Goal: Task Accomplishment & Management: Complete application form

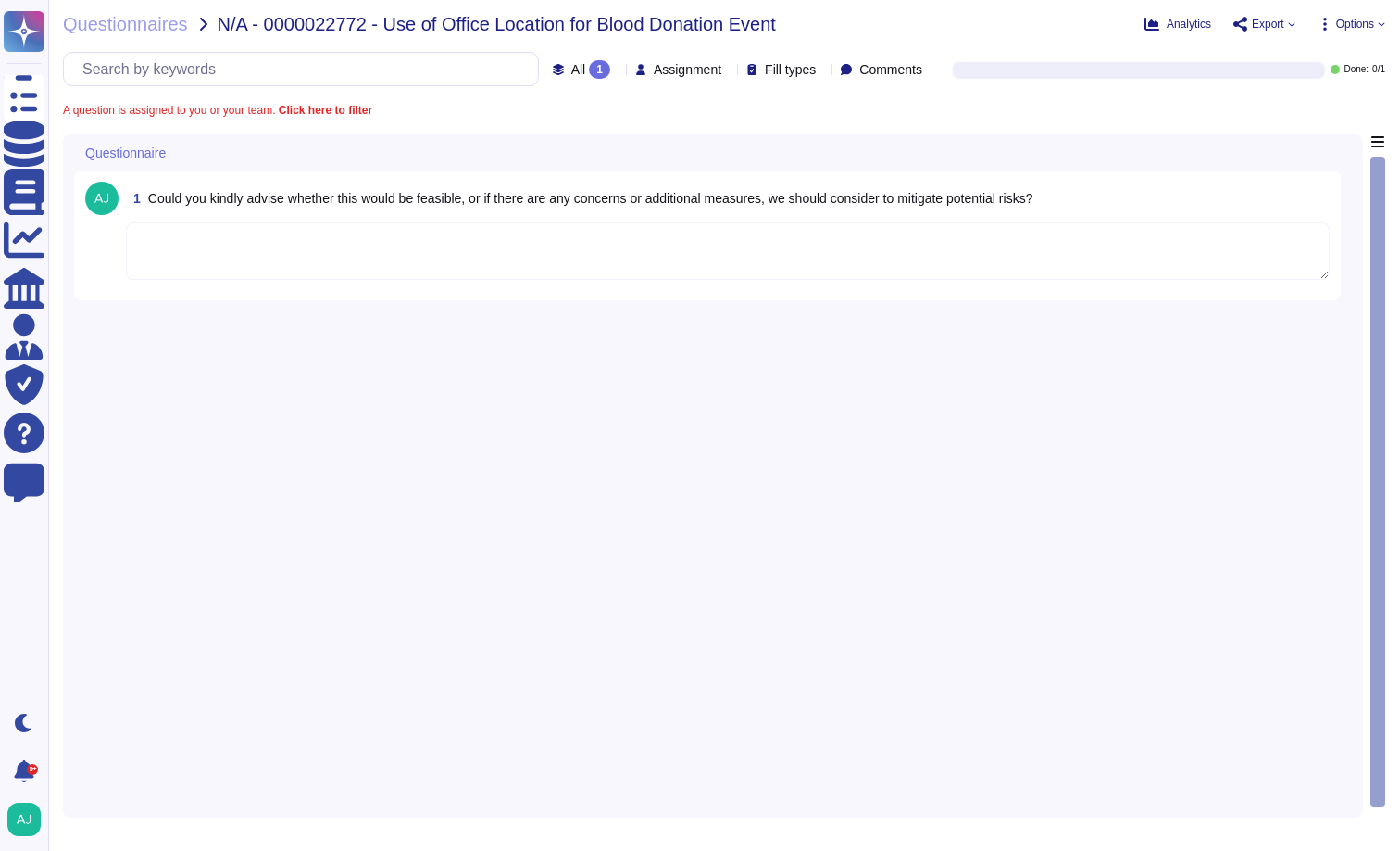
click at [539, 241] on textarea at bounding box center [728, 251] width 1204 height 58
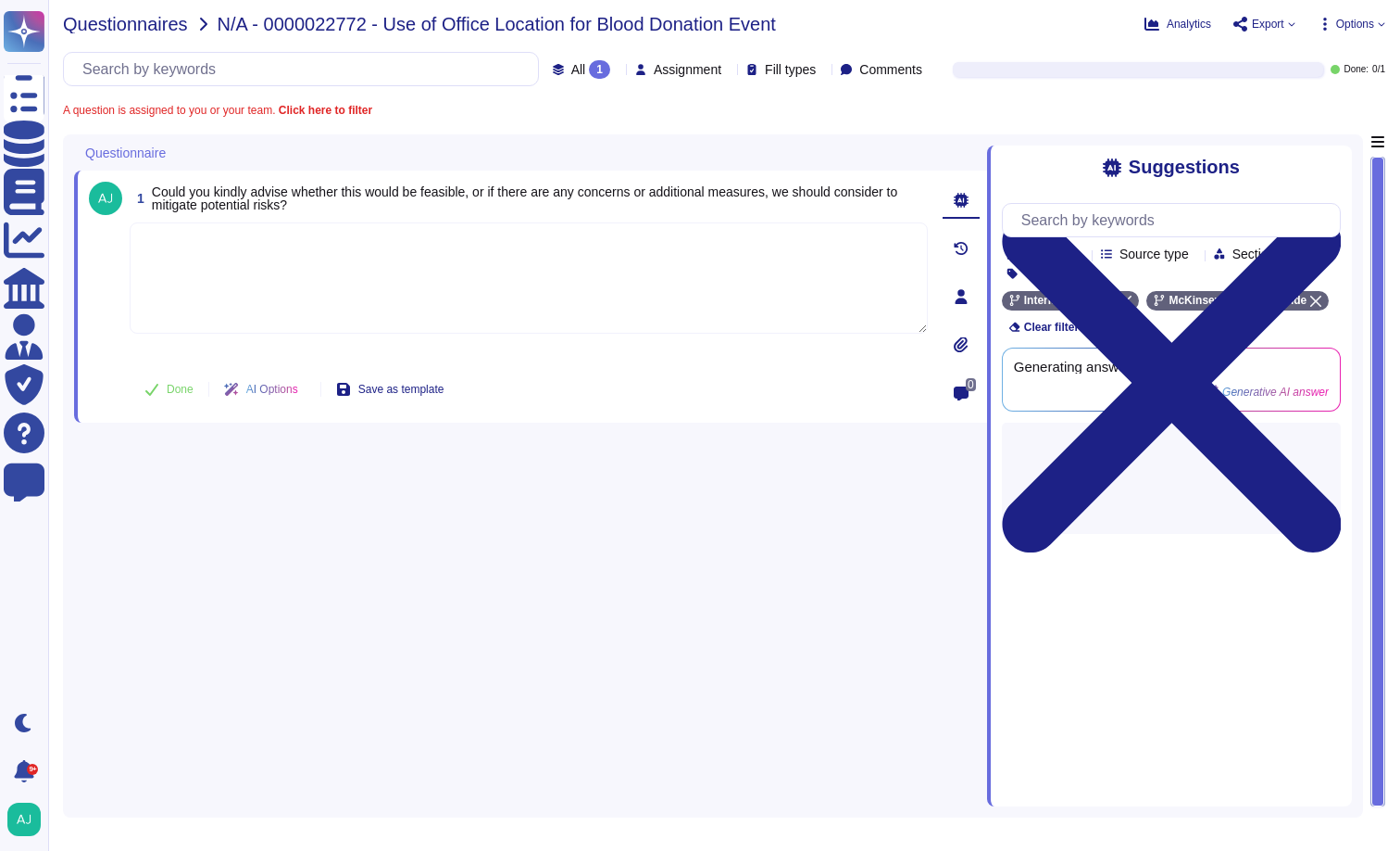
click at [165, 24] on span "Questionnaires" at bounding box center [126, 24] width 125 height 19
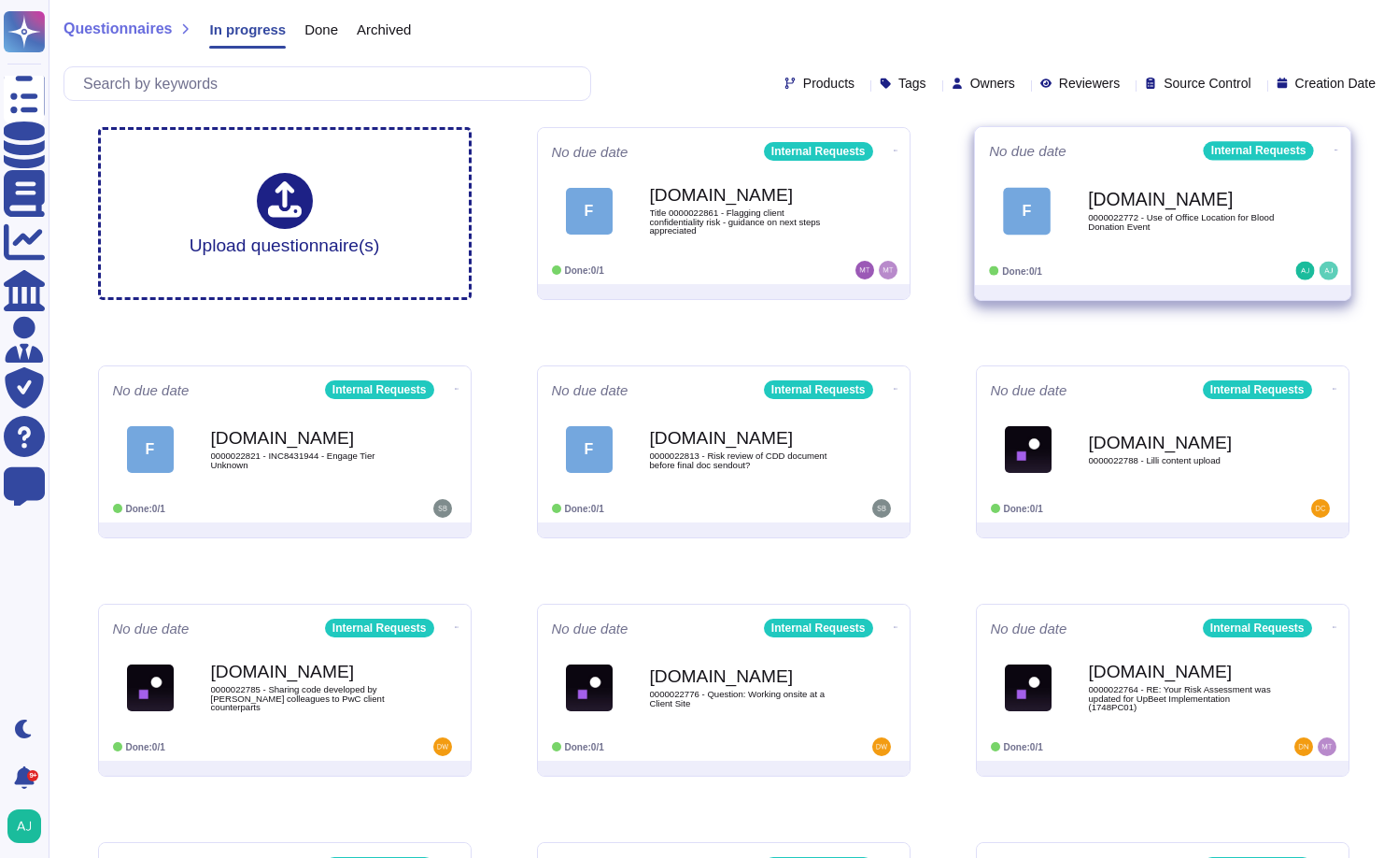
click at [1194, 269] on div "Done: 0/1" at bounding box center [1105, 271] width 232 height 19
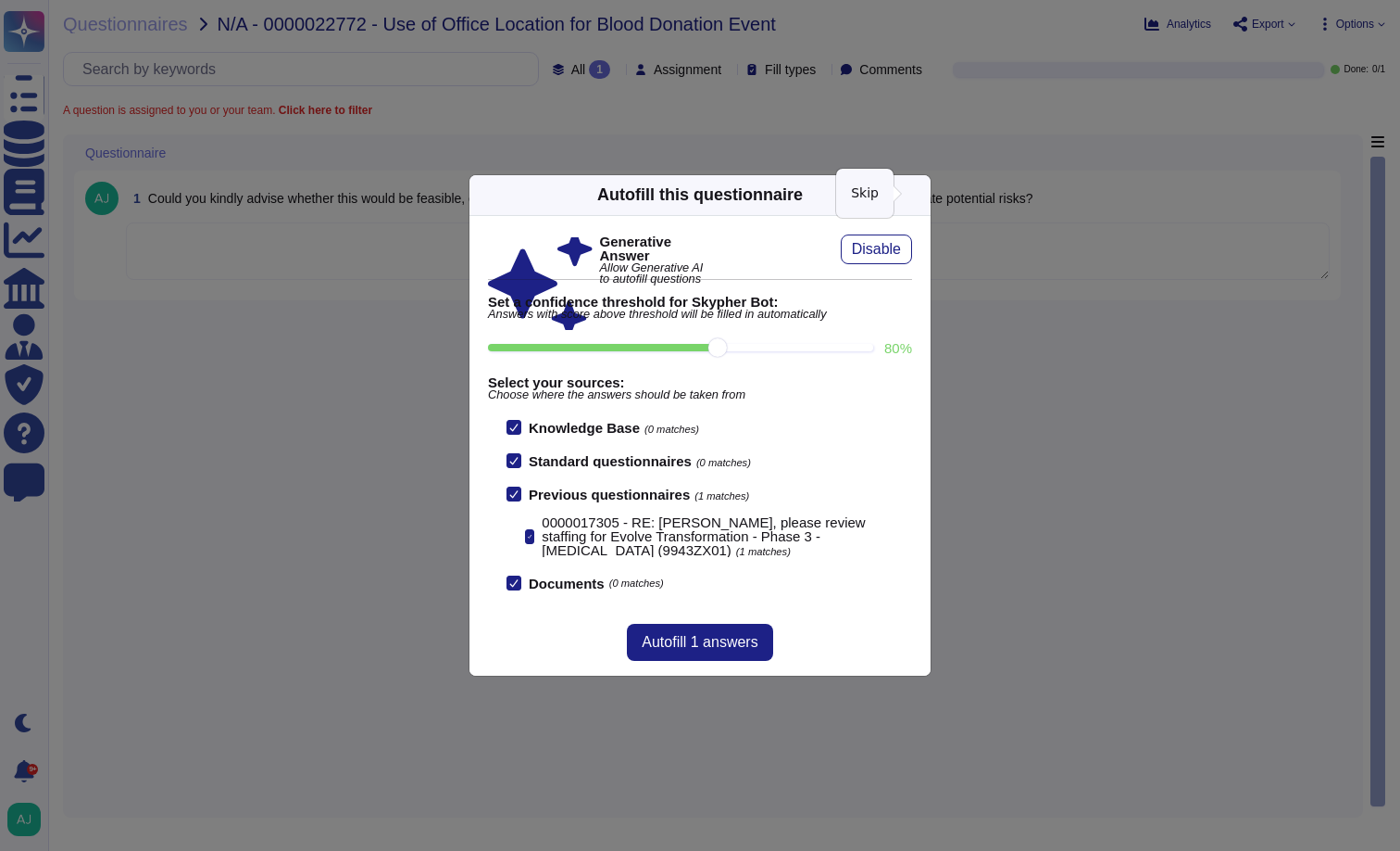
click at [920, 194] on icon at bounding box center [920, 194] width 0 height 0
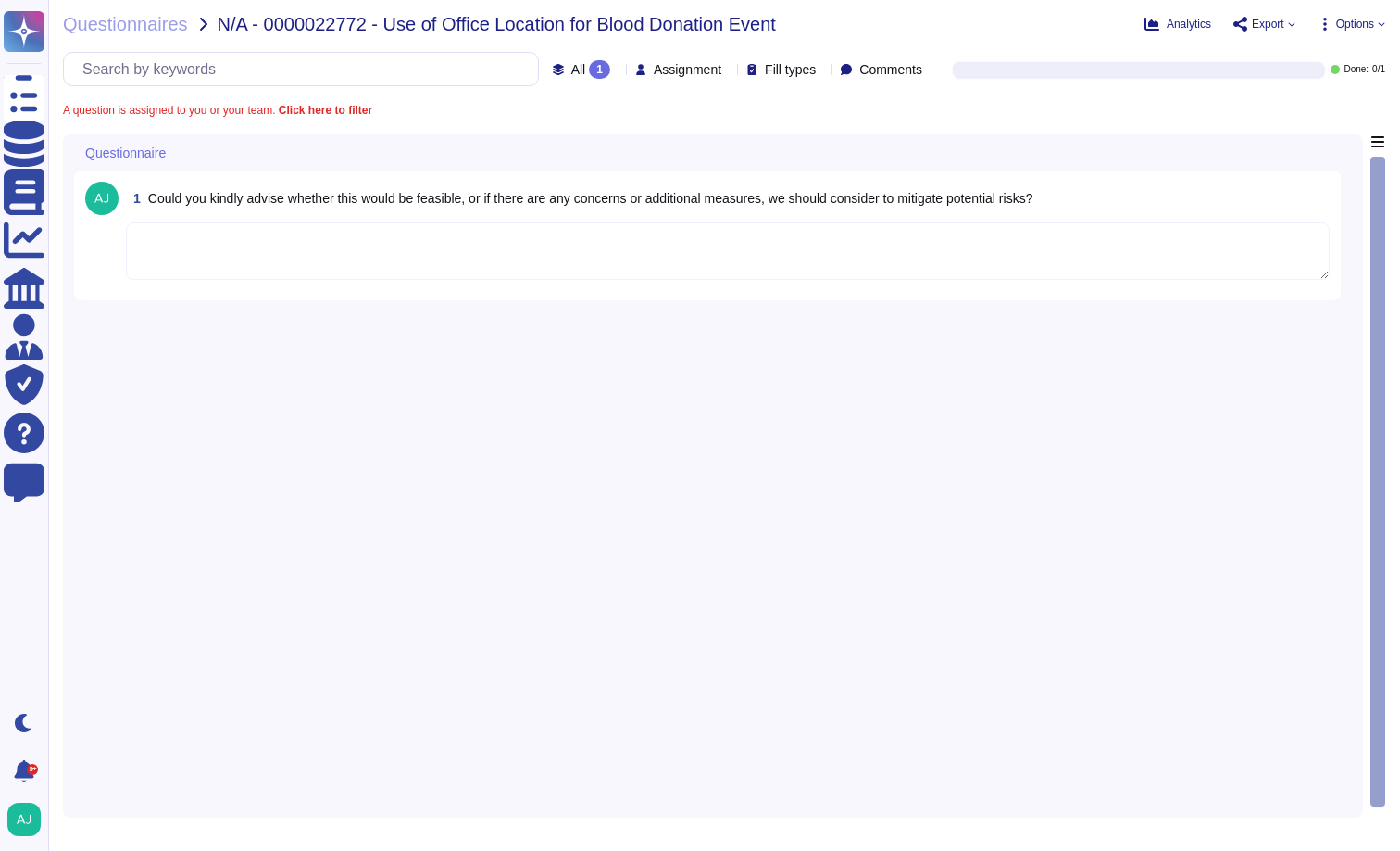
click at [367, 252] on textarea at bounding box center [728, 251] width 1204 height 58
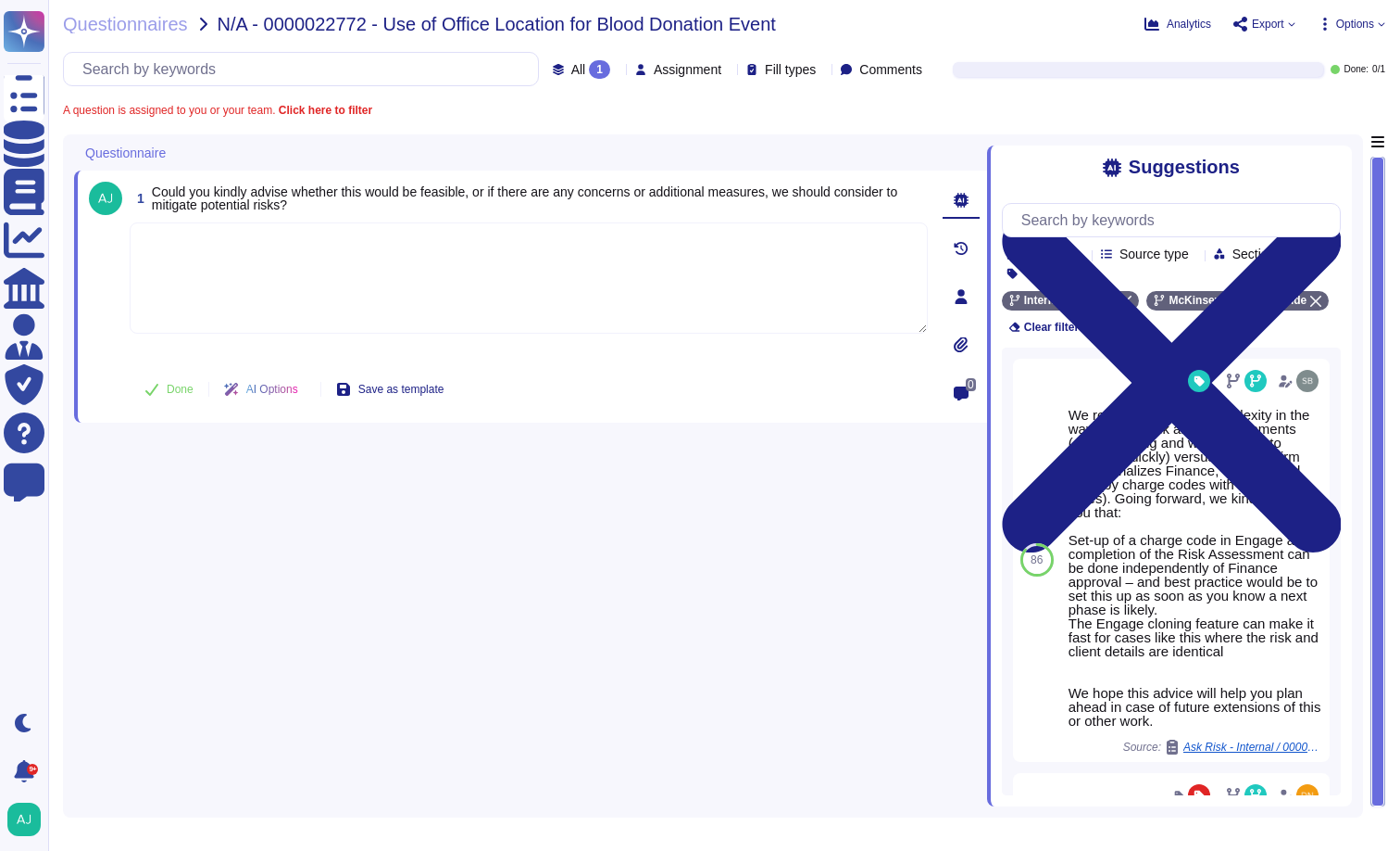
paste textarea "I see in the conversation below that our Firm Security team has already indicat…"
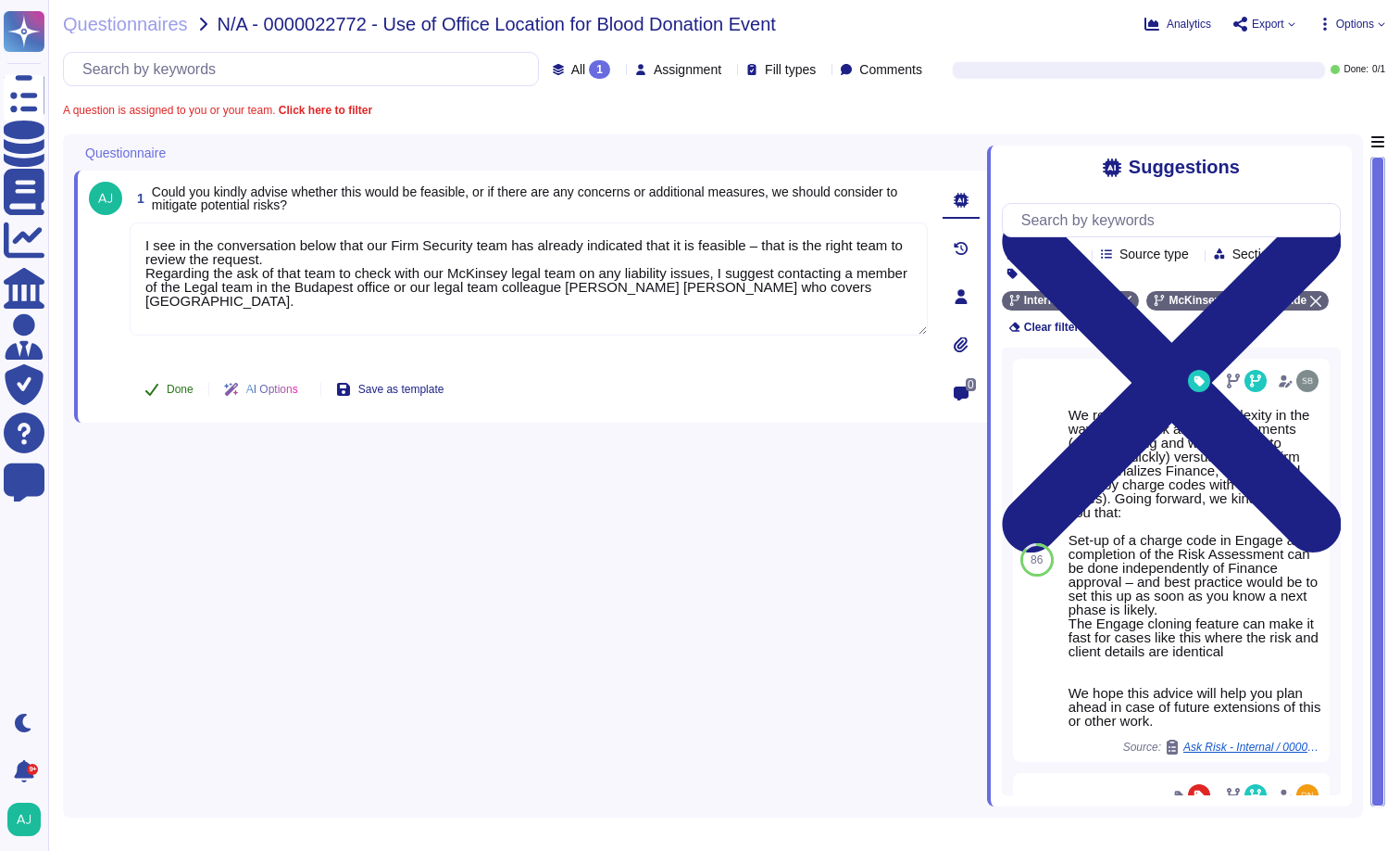
type textarea "I see in the conversation below that our Firm Security team has already indicat…"
click at [165, 392] on button "Done" at bounding box center [169, 389] width 78 height 37
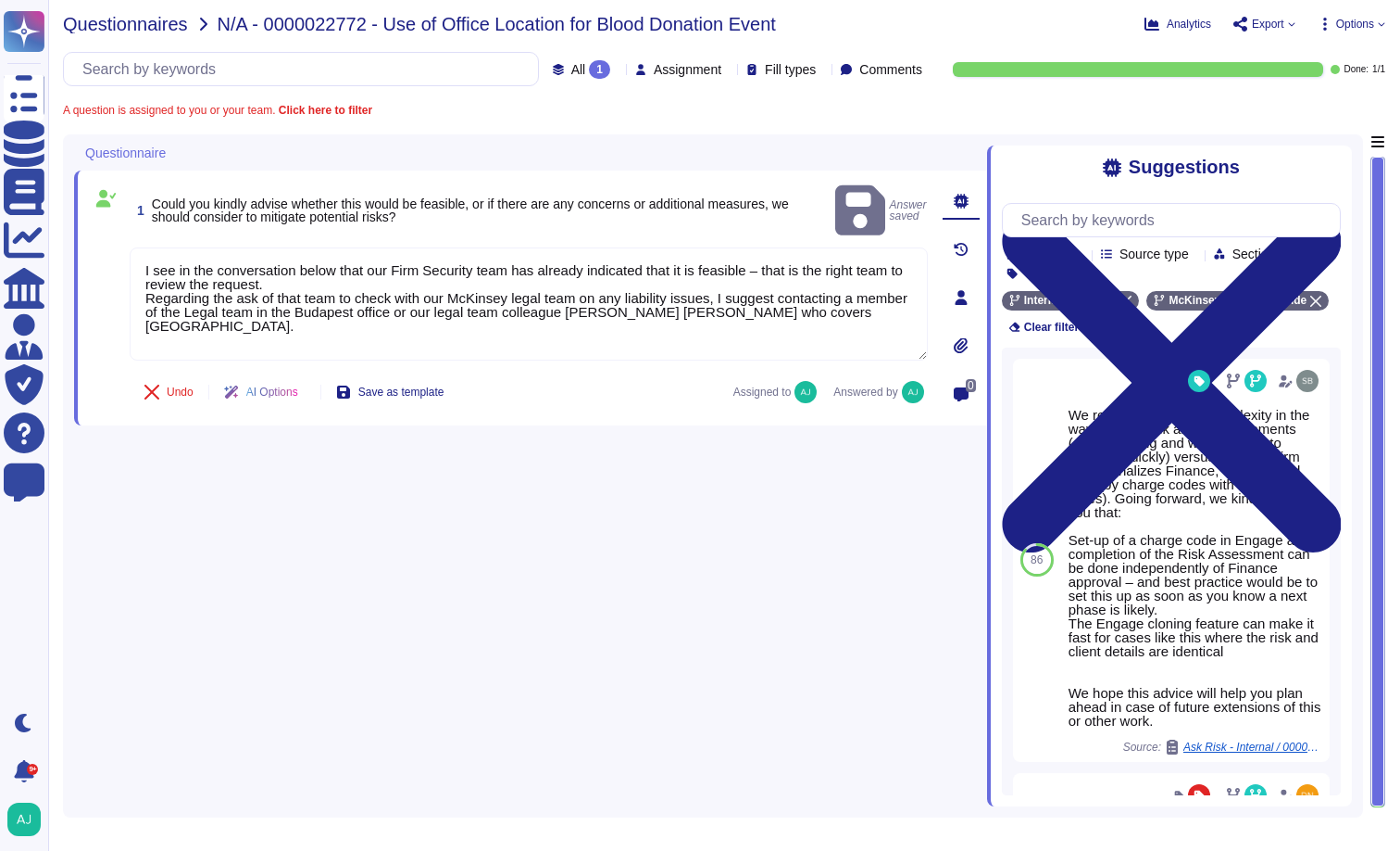
click at [149, 23] on span "Questionnaires" at bounding box center [126, 24] width 125 height 19
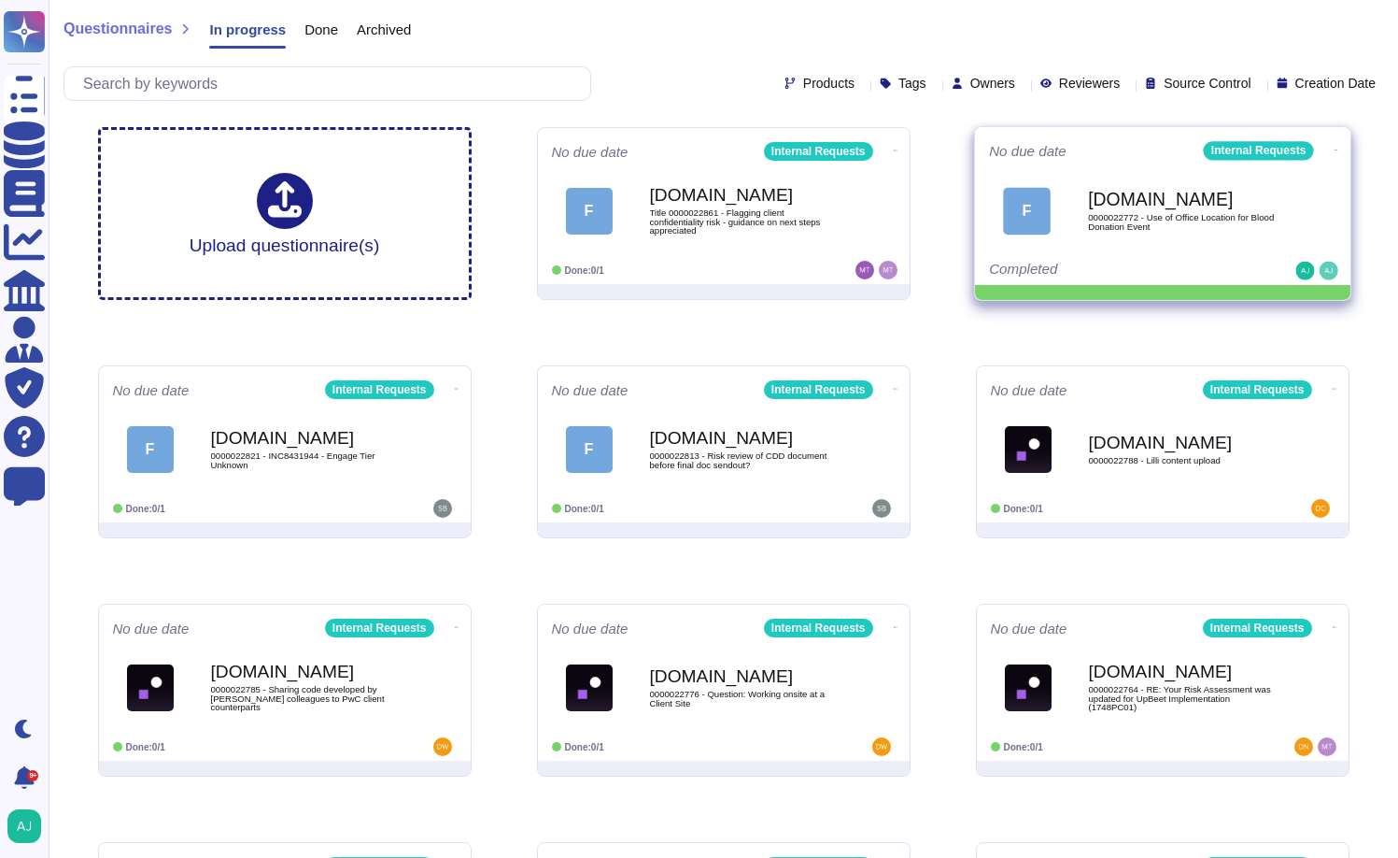
click at [1334, 149] on icon at bounding box center [1336, 150] width 4 height 5
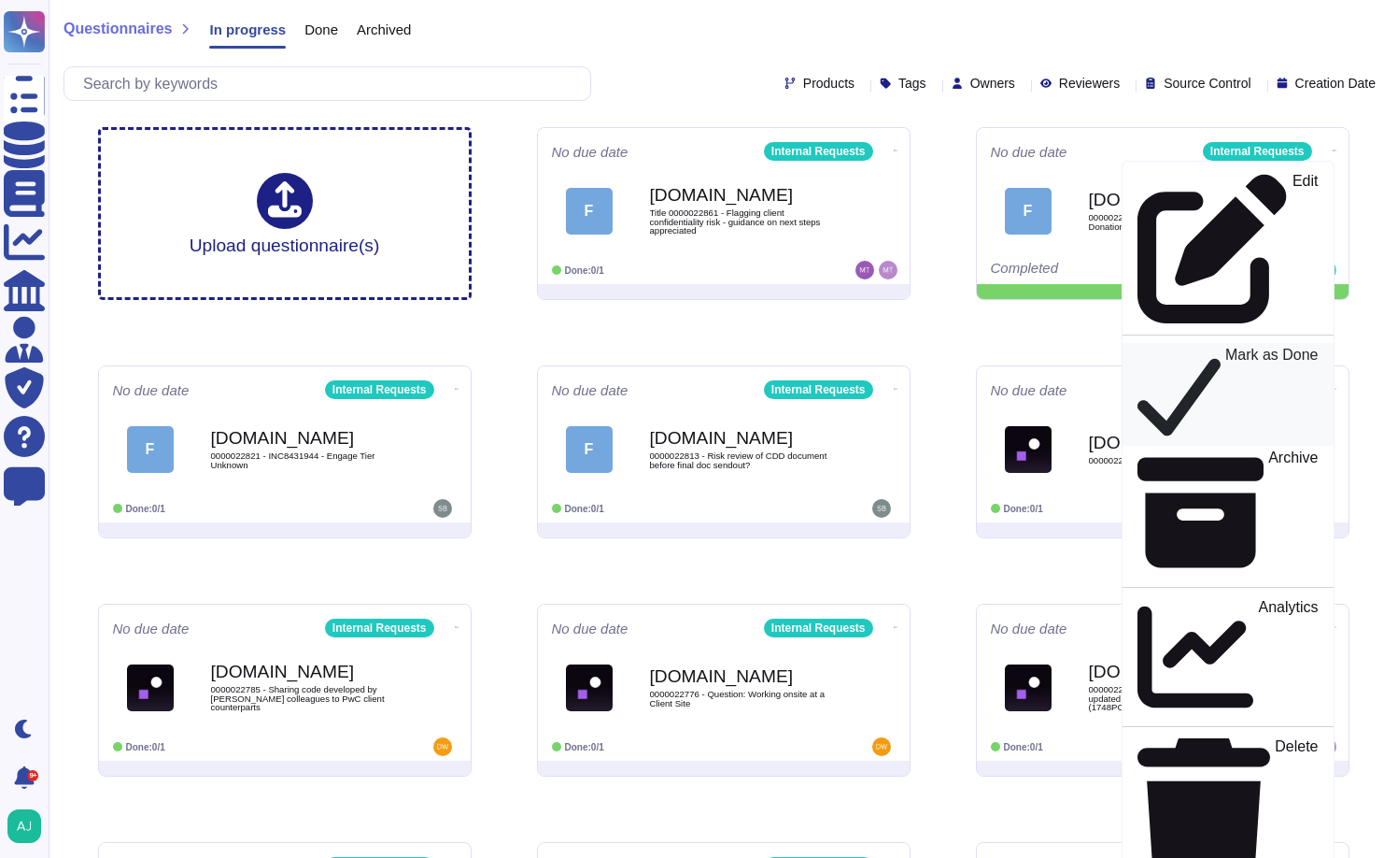
click at [1254, 347] on div "Mark as Done" at bounding box center [1228, 394] width 181 height 95
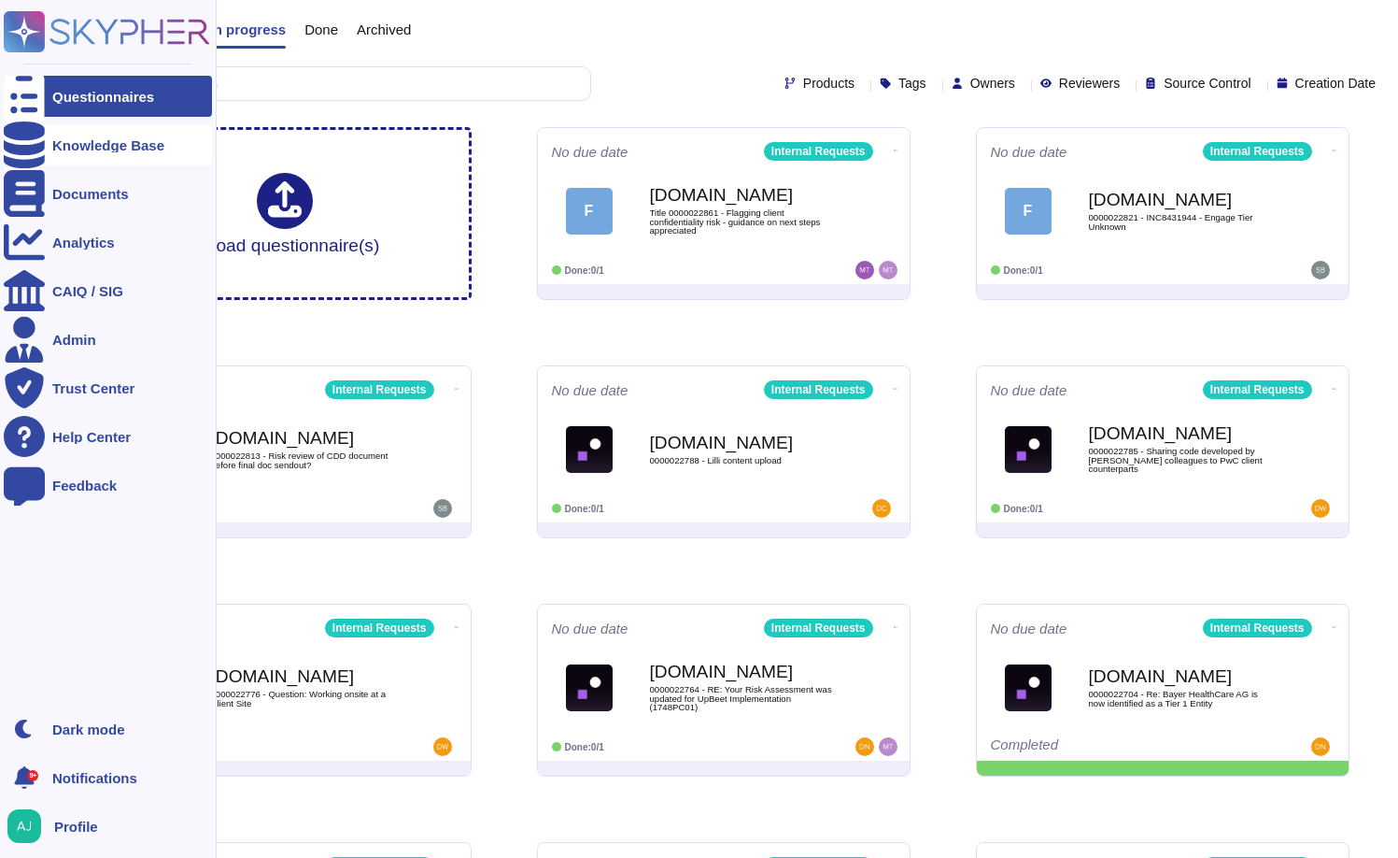
click at [72, 144] on div "Knowledge Base" at bounding box center [108, 145] width 112 height 14
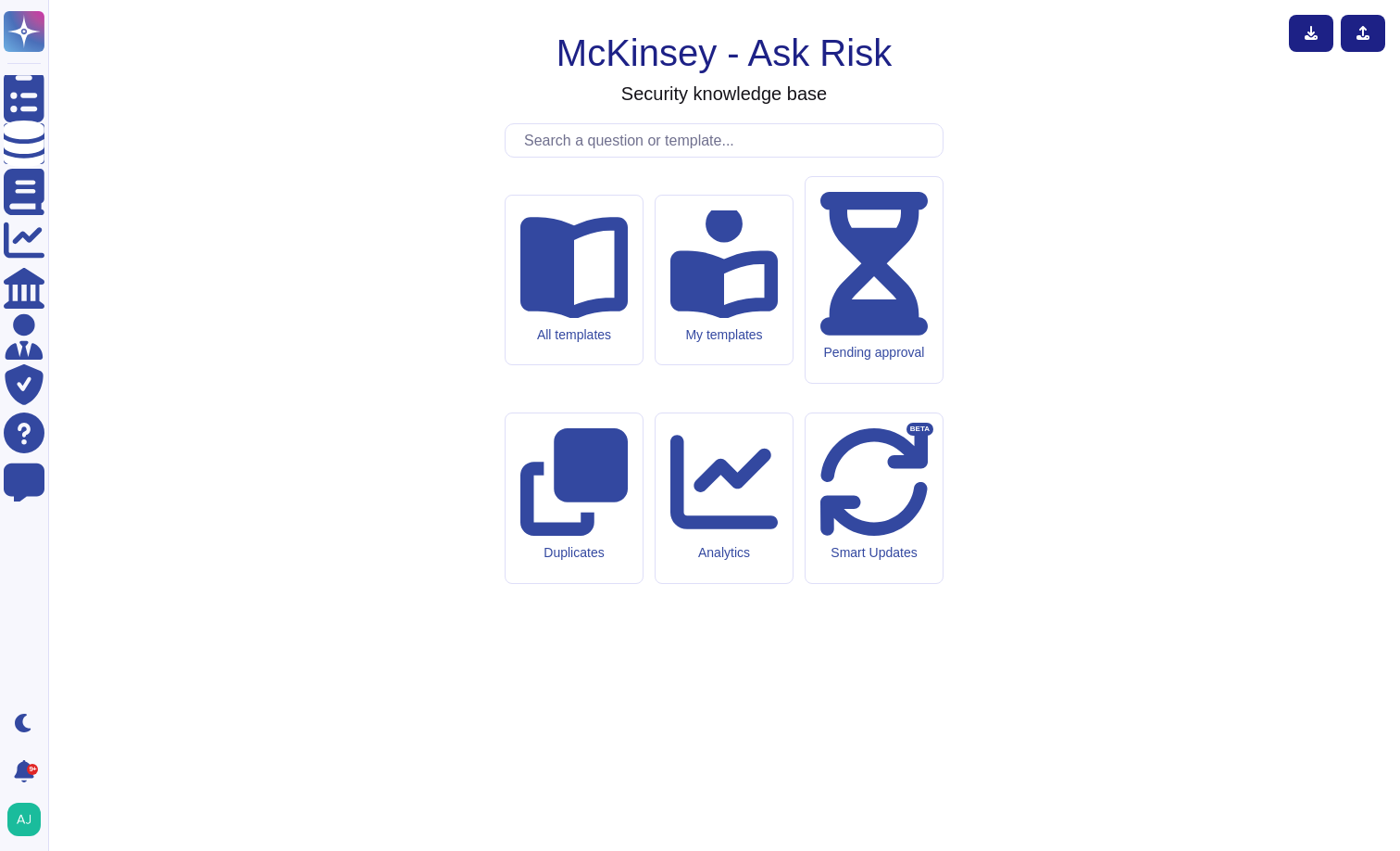
click at [718, 157] on input "text" at bounding box center [729, 140] width 428 height 33
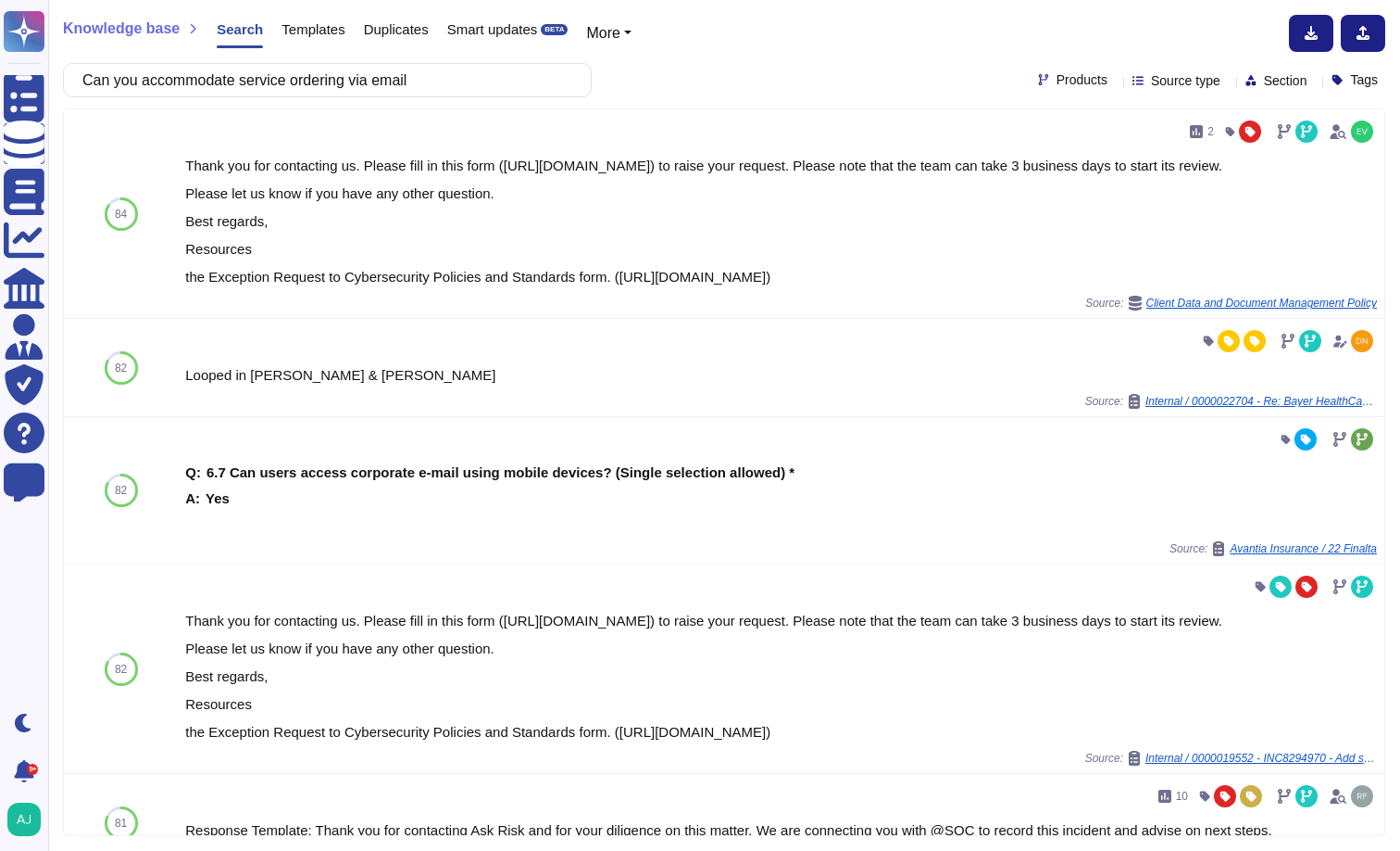
click at [1057, 82] on span "Products" at bounding box center [1082, 79] width 51 height 13
click at [1004, 169] on div at bounding box center [1005, 169] width 15 height 15
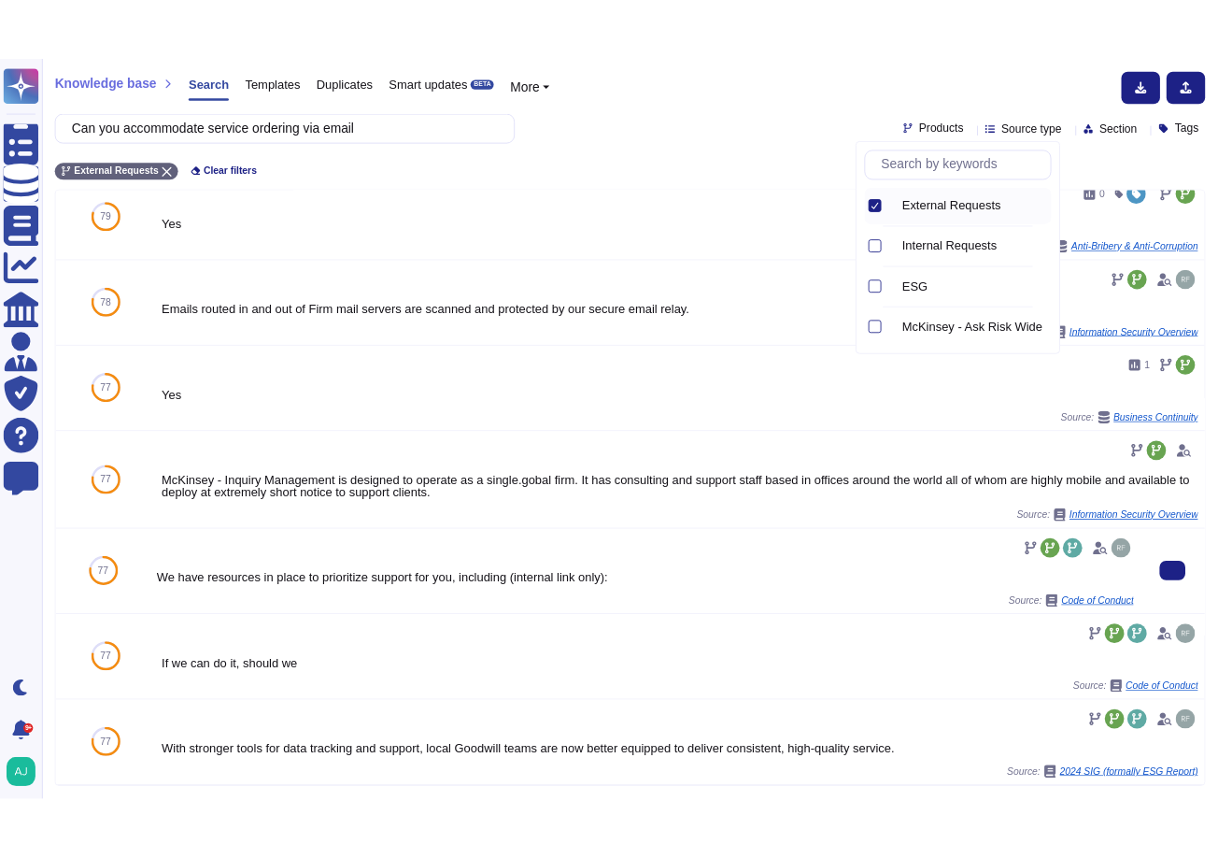
scroll to position [866, 0]
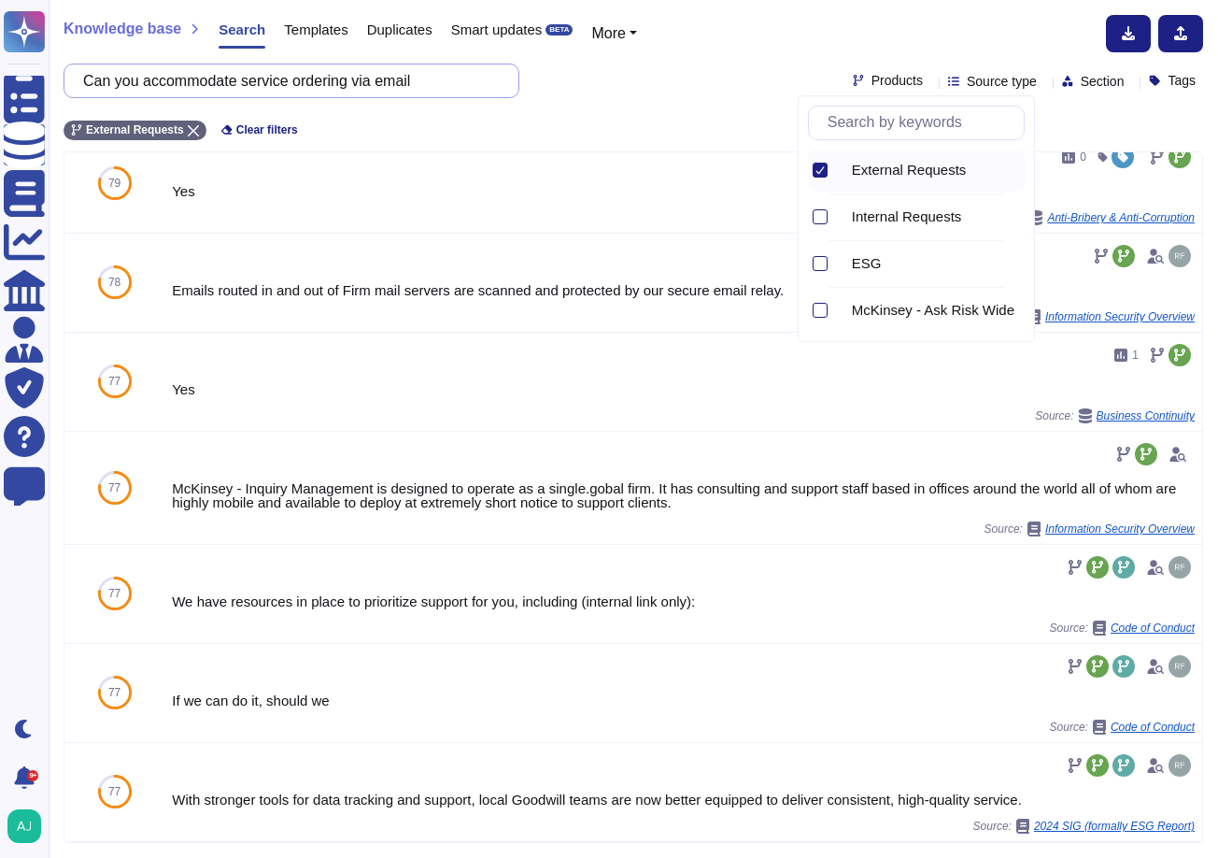
click at [285, 83] on input "Can you accommodate service ordering via email" at bounding box center [287, 80] width 426 height 33
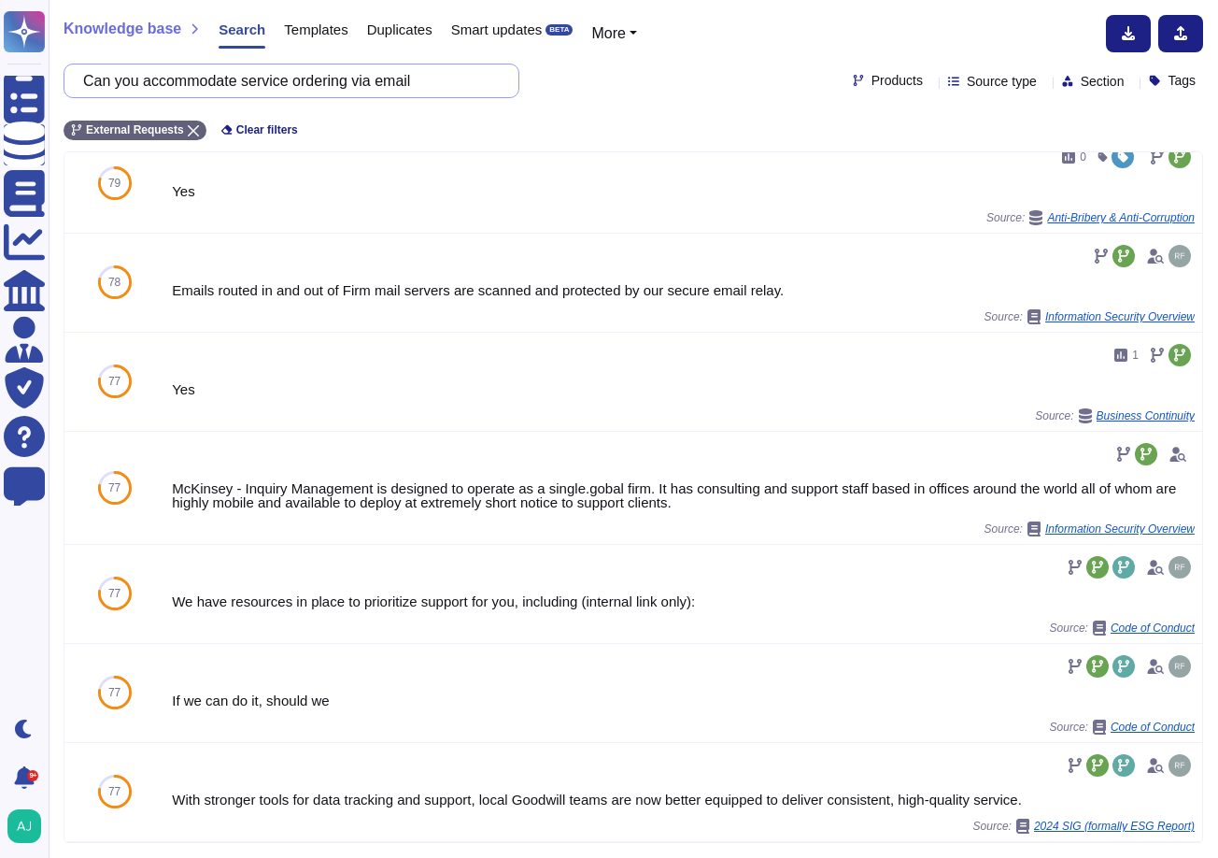
paste input "transition of worker data"
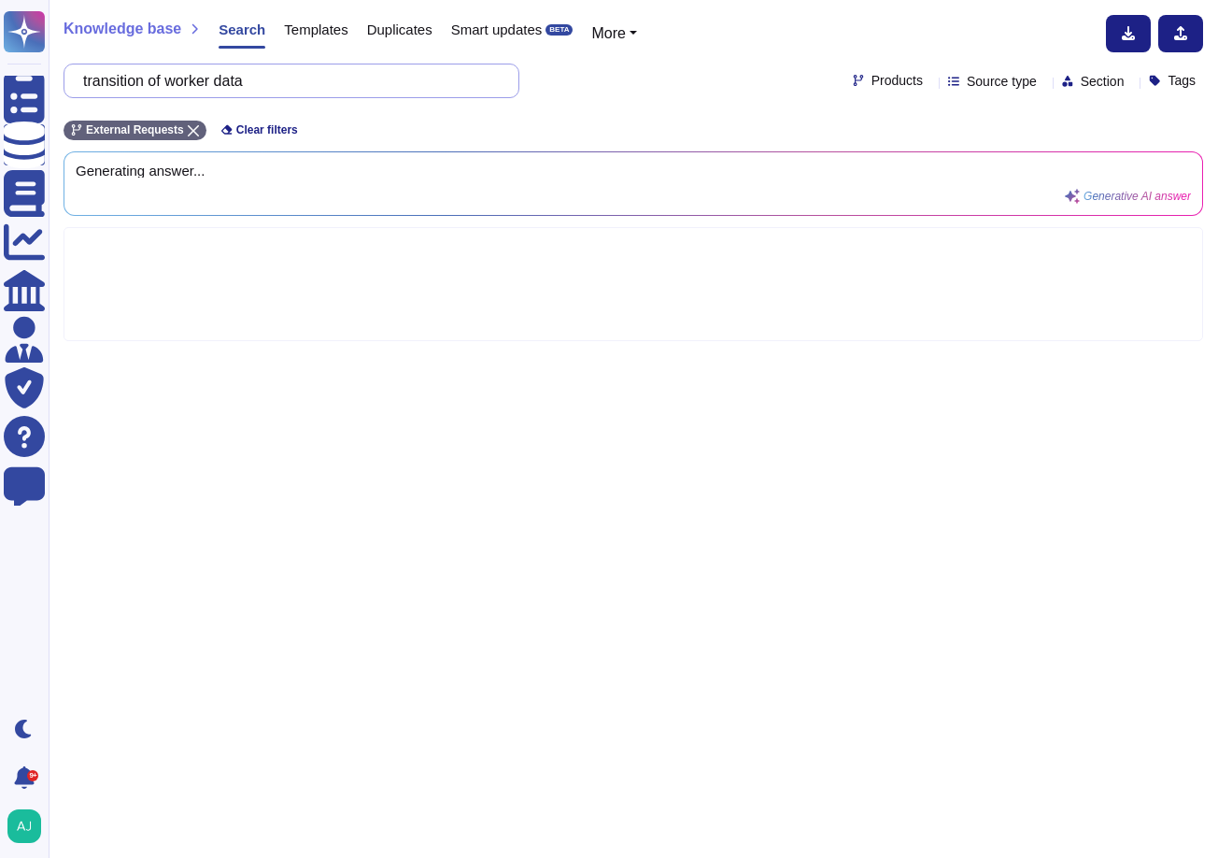
scroll to position [0, 0]
type input "transition of worker data"
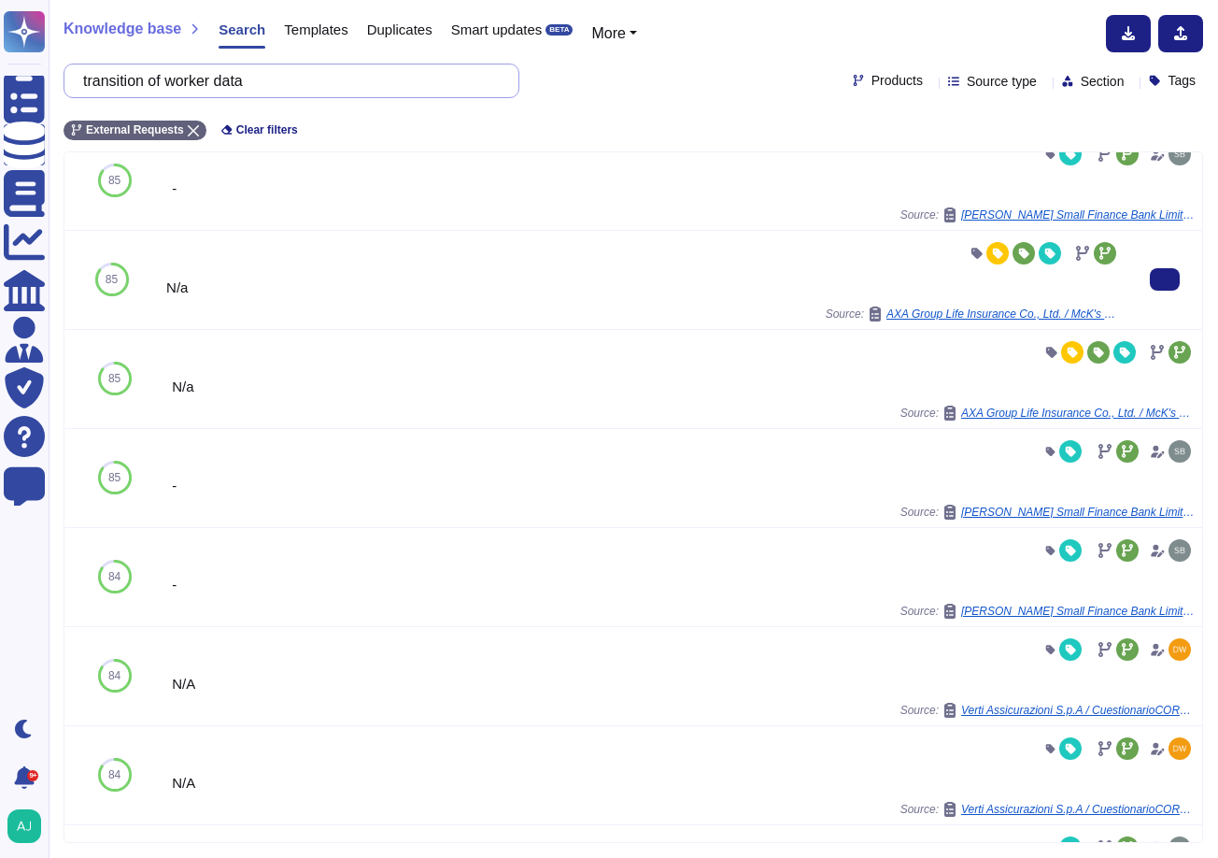
scroll to position [21, 0]
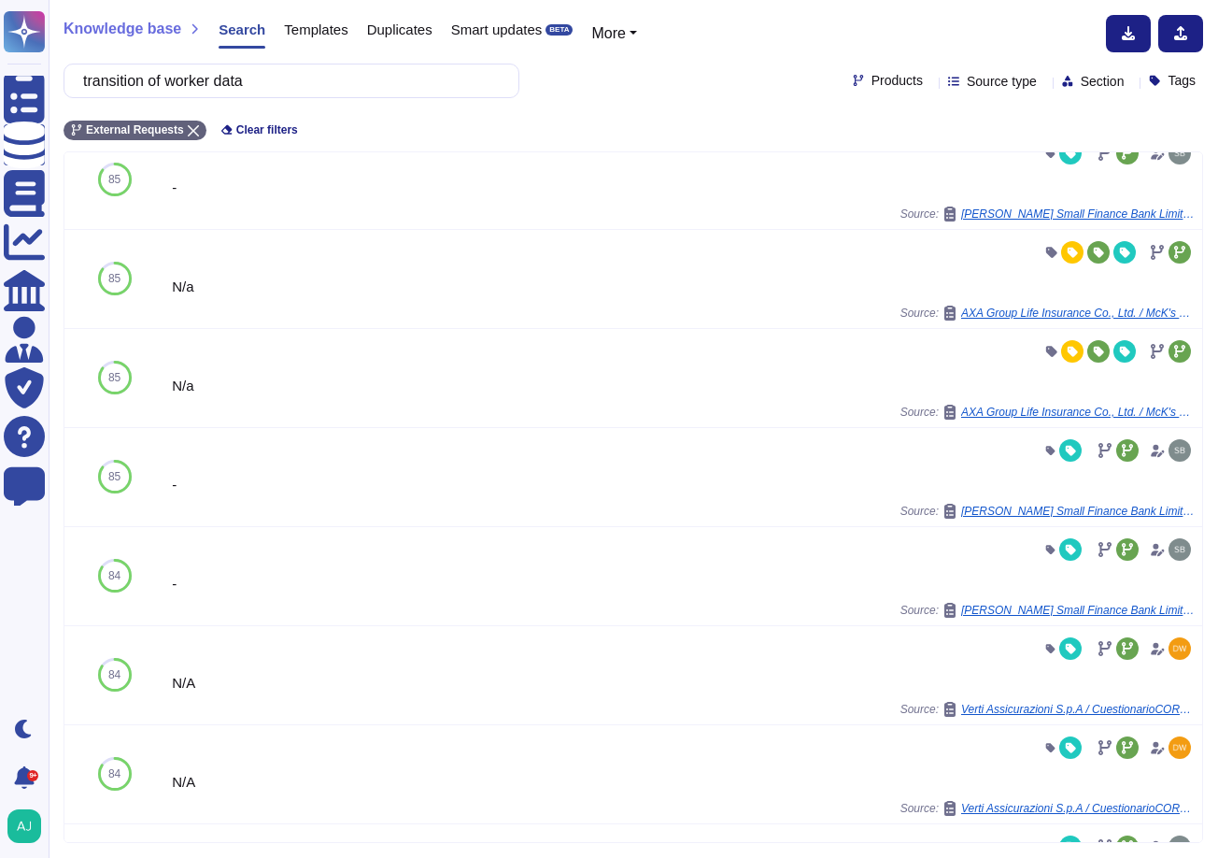
click at [872, 85] on span "Products" at bounding box center [897, 80] width 51 height 13
click at [706, 117] on div "External Requests Clear filters" at bounding box center [634, 124] width 1140 height 31
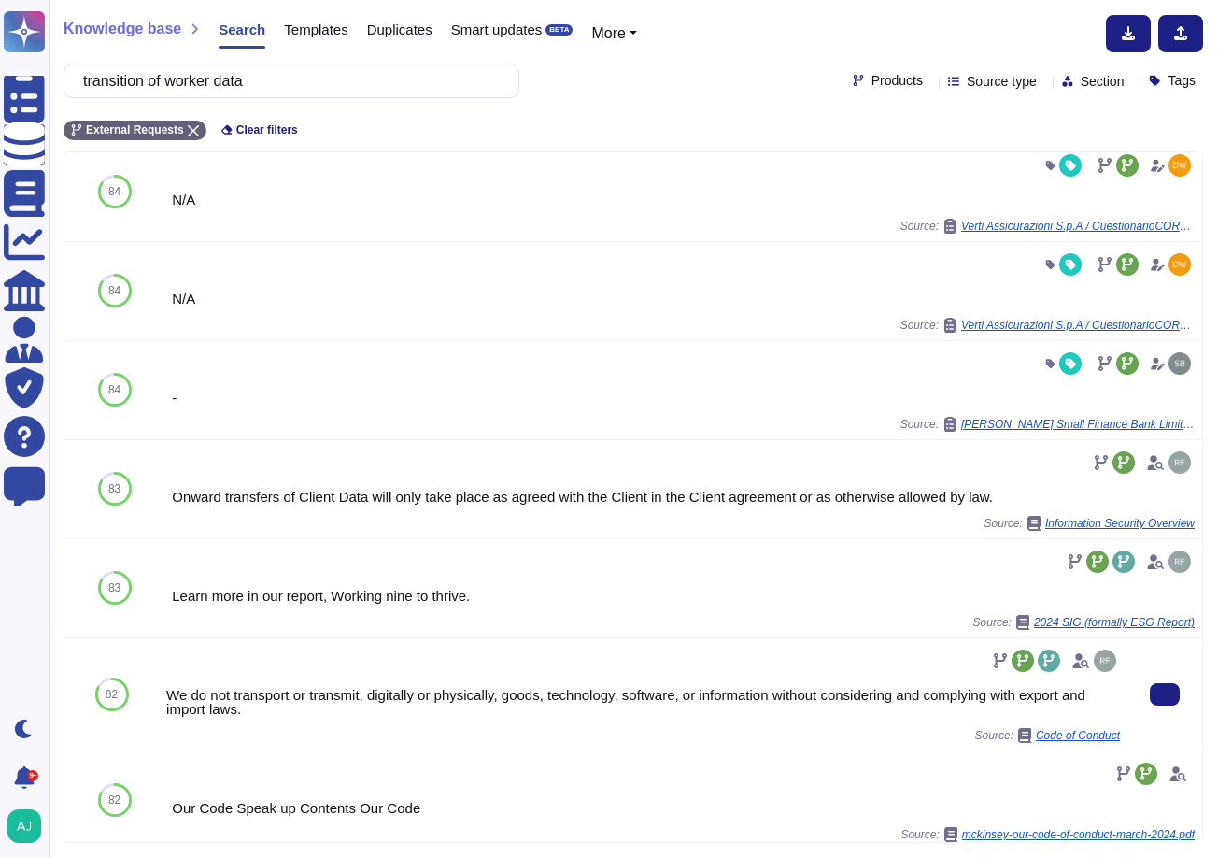
scroll to position [507, 0]
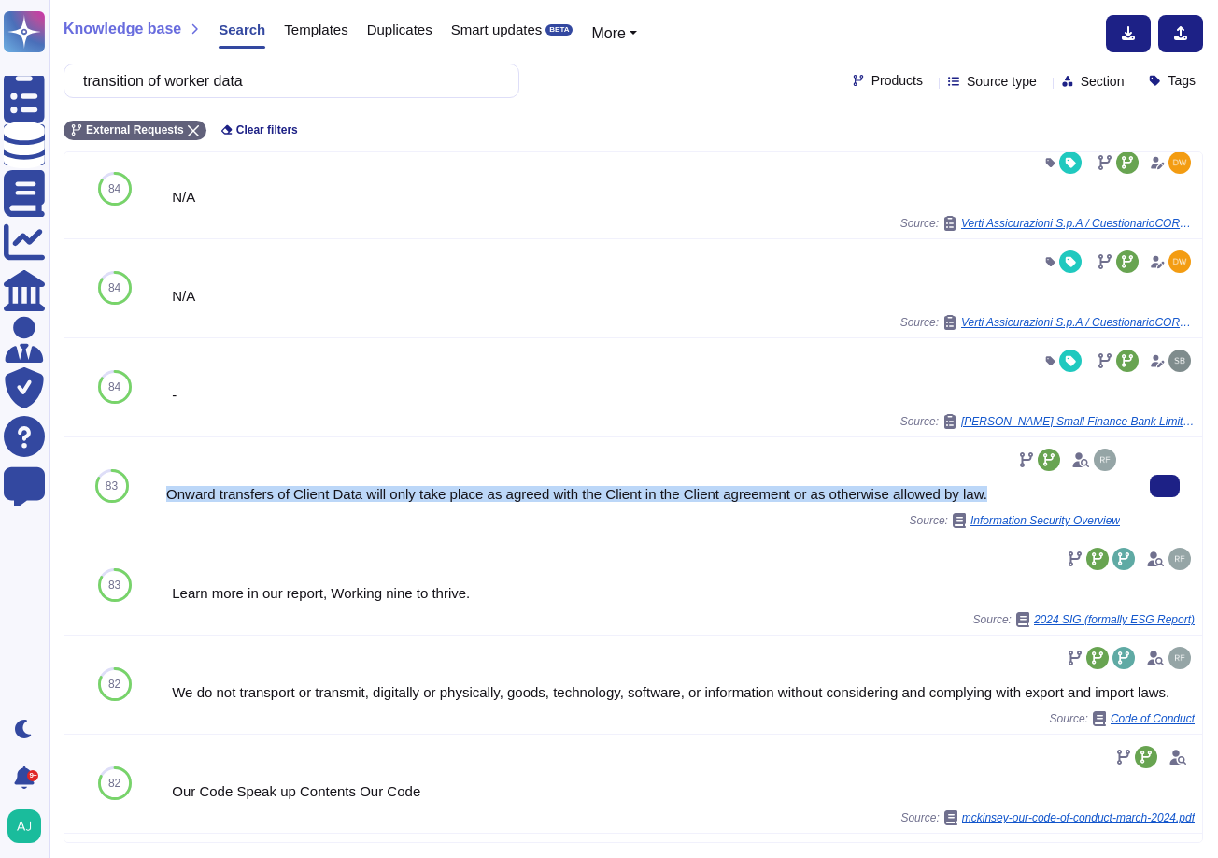
drag, startPoint x: 166, startPoint y: 497, endPoint x: 1010, endPoint y: 507, distance: 843.6
click at [1010, 507] on div "Onward transfers of Client Data will only take place as agreed with the Client …" at bounding box center [643, 486] width 954 height 83
copy div "Onward transfers of Client Data will only take place as agreed with the Client …"
